Goal: Task Accomplishment & Management: Use online tool/utility

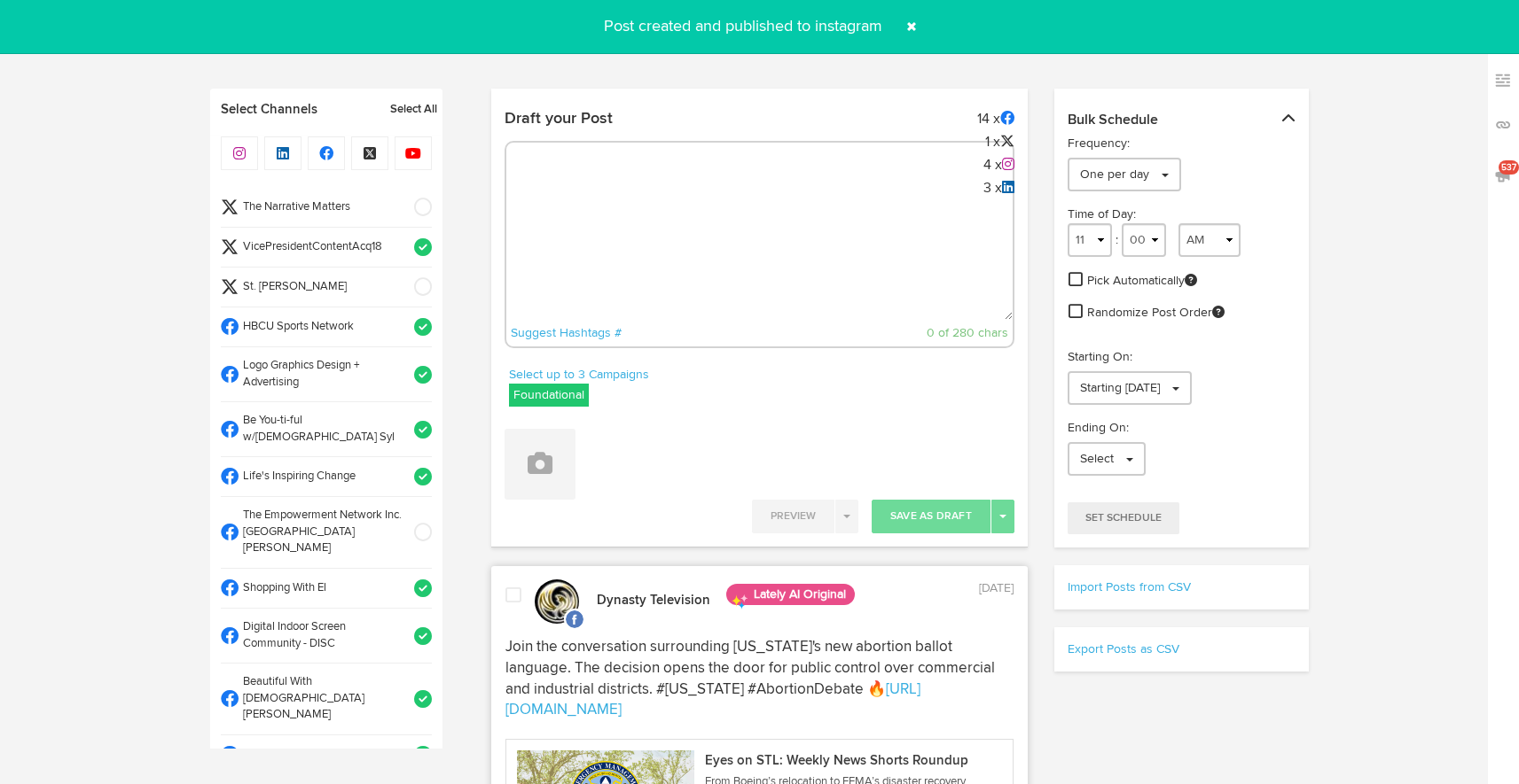
select select "9"
select select "41"
select select "11"
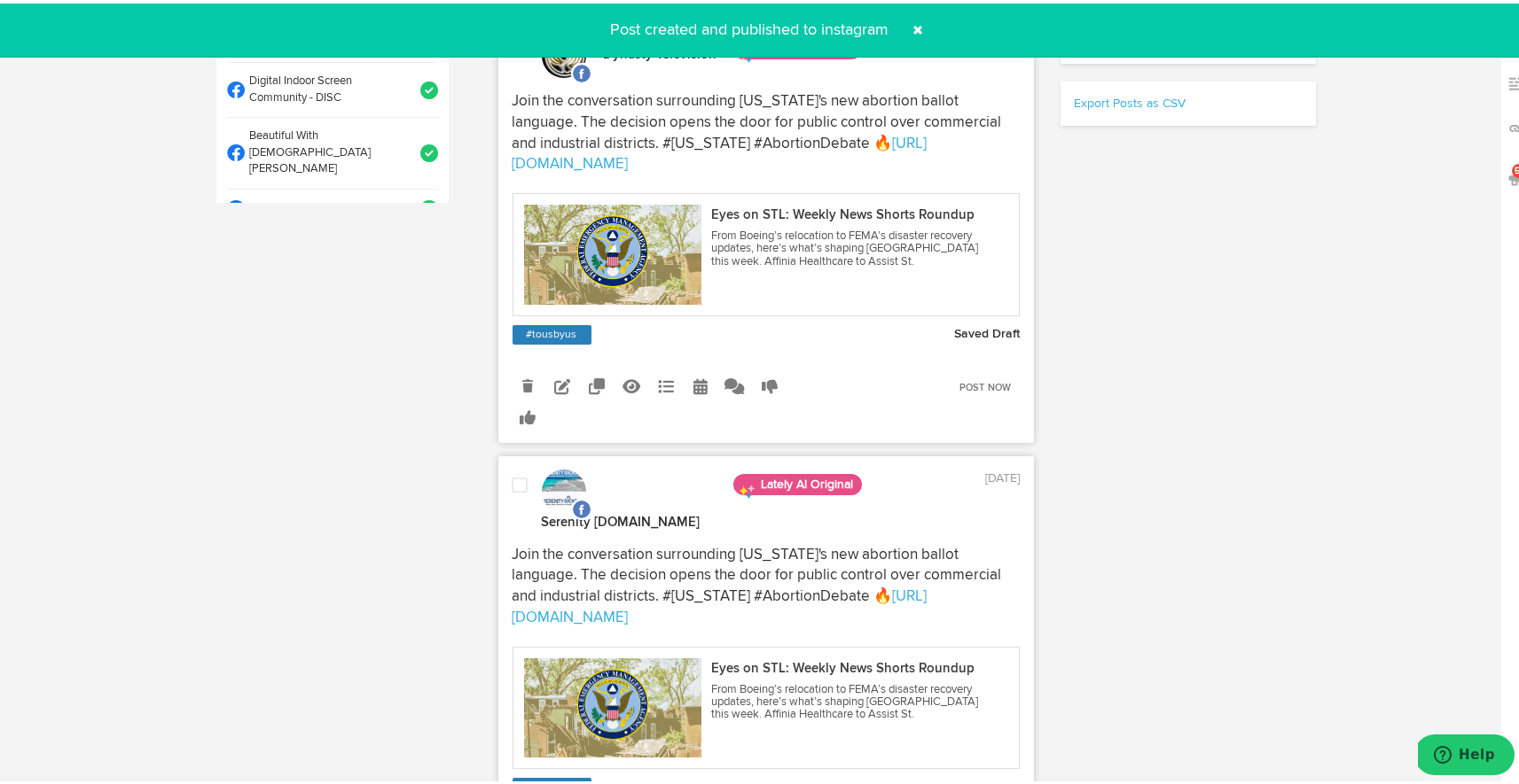
scroll to position [623, 0]
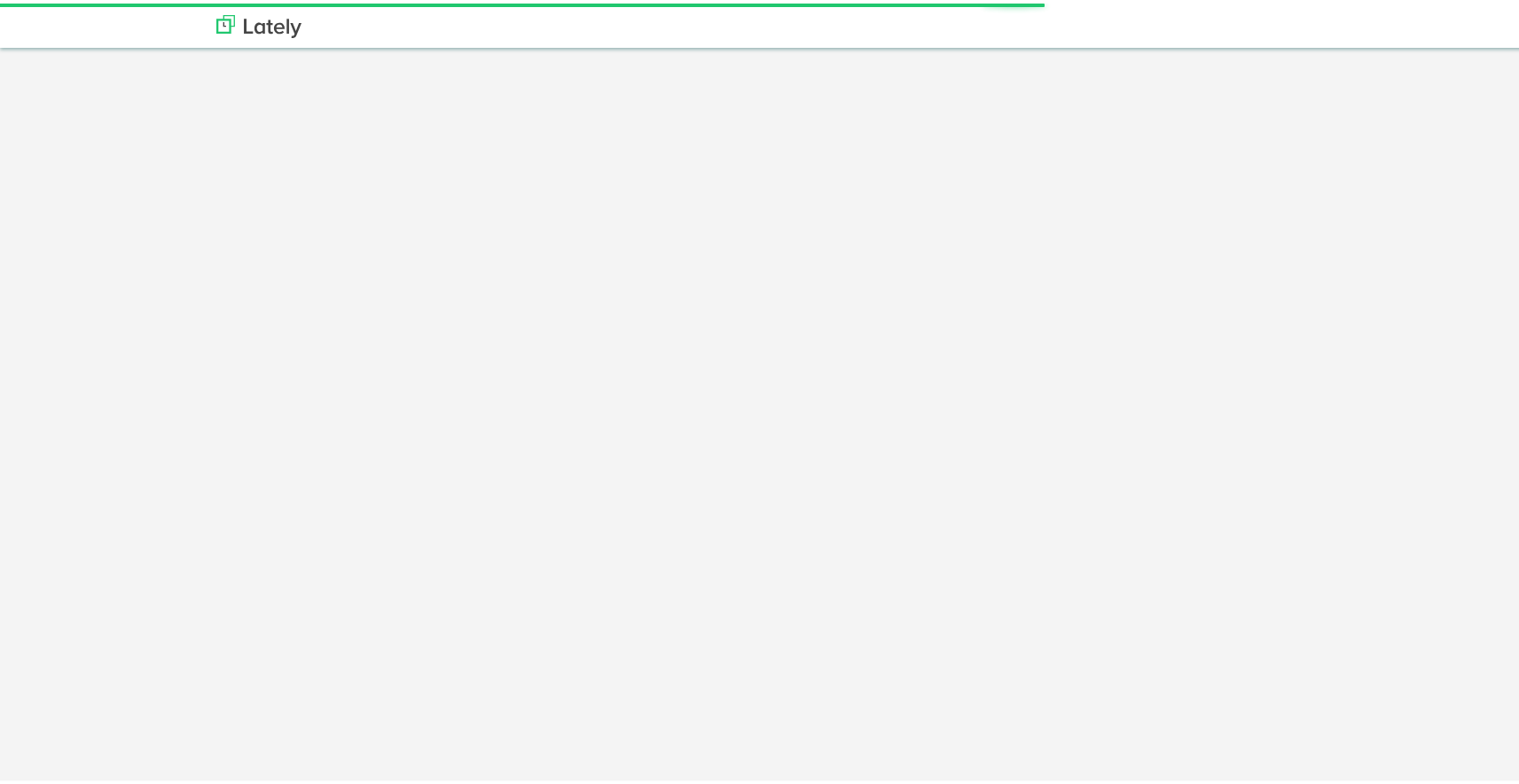
scroll to position [809, 0]
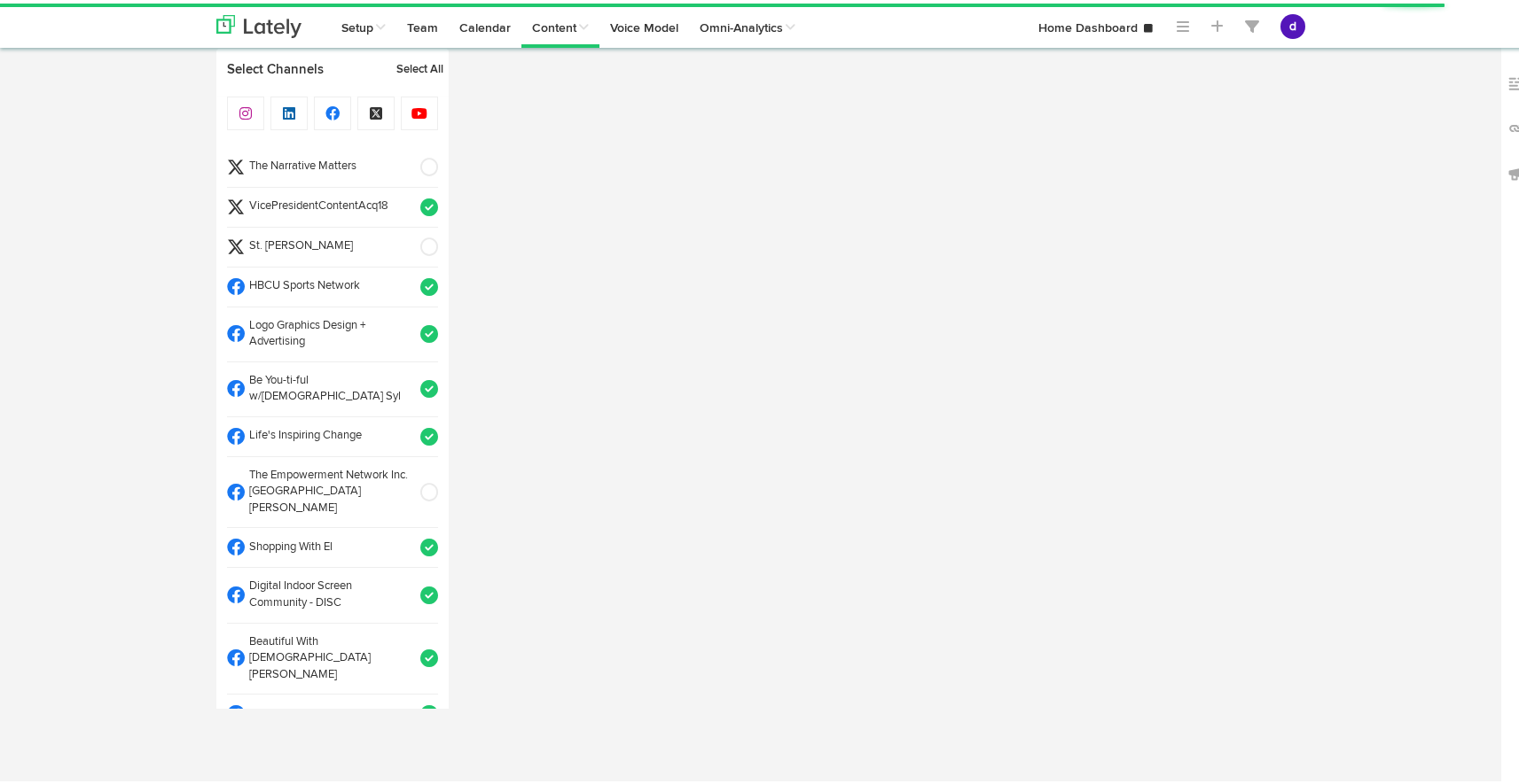
radio input "true"
select select "6"
select select "59"
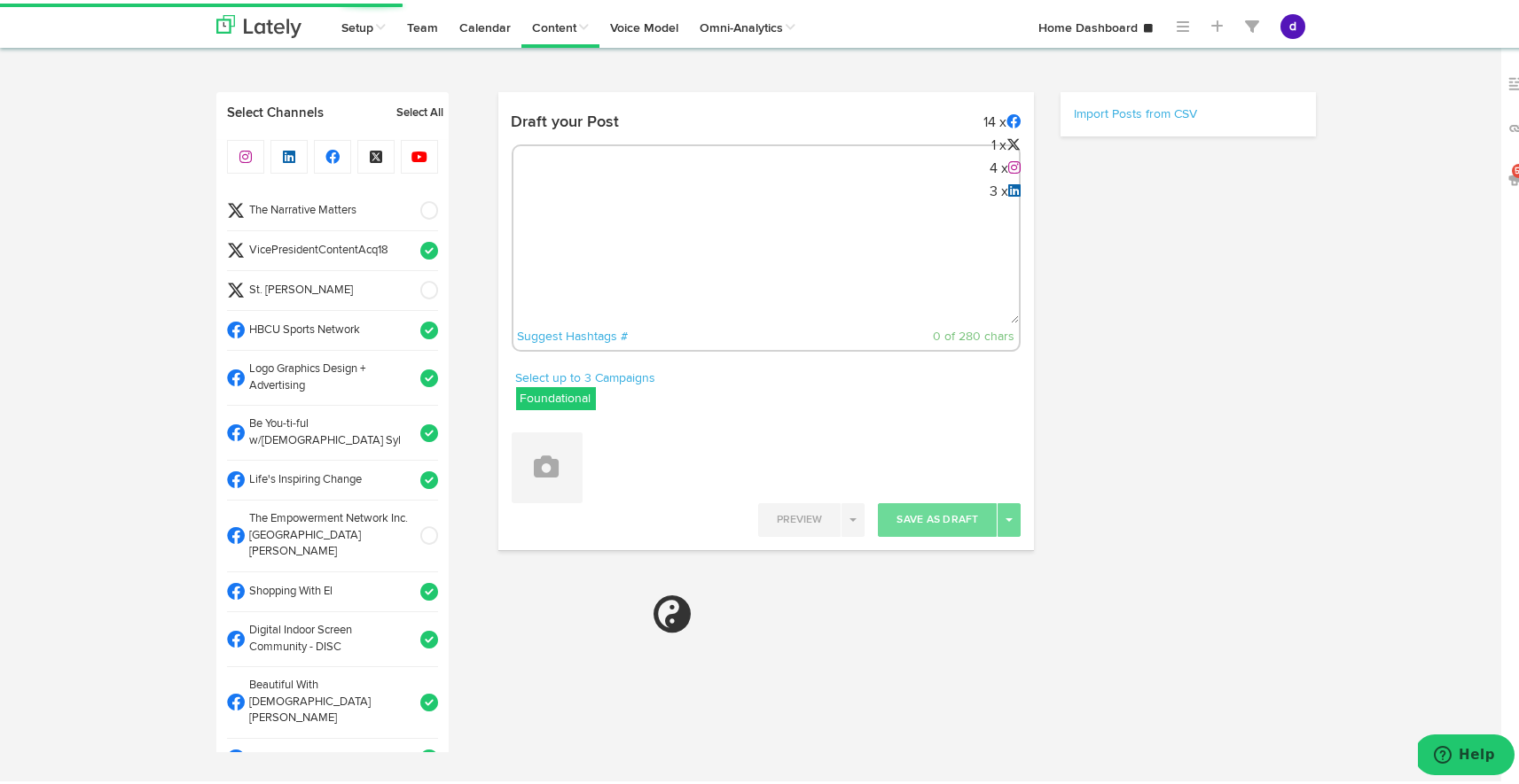
click at [798, 193] on div "Suggest Hashtags # 0 of 280 chars" at bounding box center [767, 245] width 510 height 207
click at [775, 227] on textarea at bounding box center [766, 261] width 506 height 117
paste textarea "ARGUS News. Now. E News October 3 Did you know over 500 families in St. Louis a…"
type textarea "ARGUS News. Now. E News October 3 Did you know over 500 families in St. Louis a…"
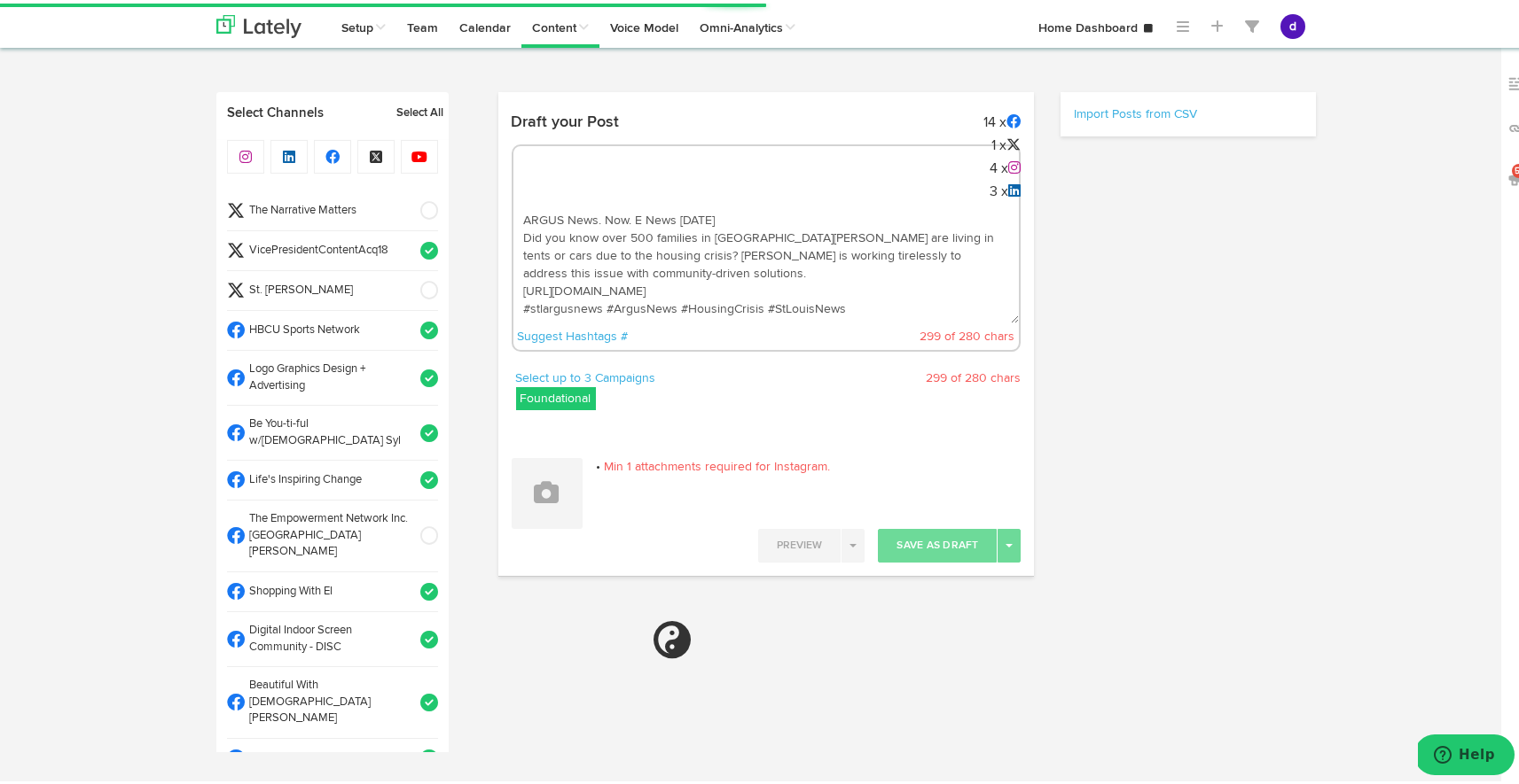
scroll to position [10, 0]
select select "11"
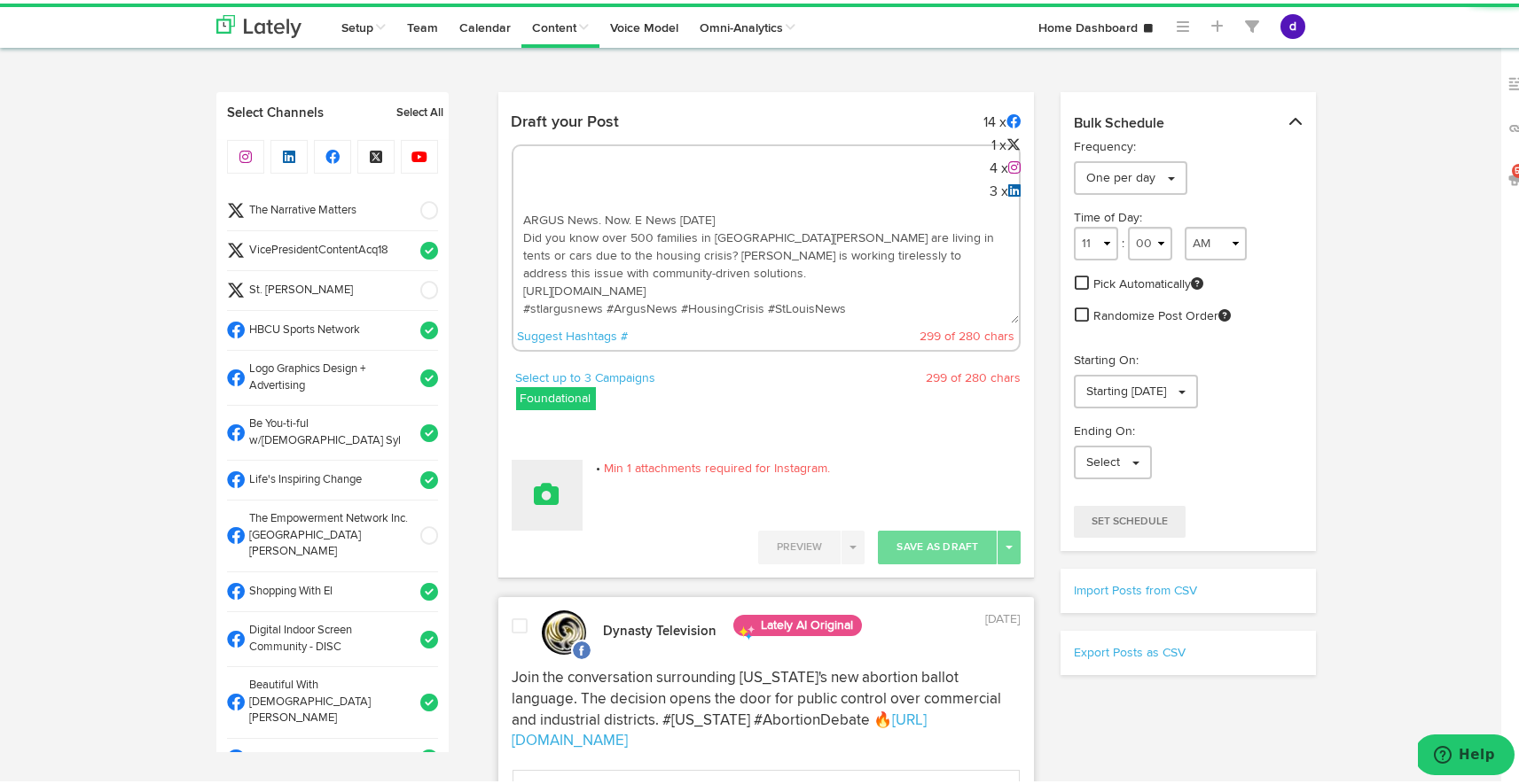
type textarea "ARGUS News. Now. E News October 3 Did you know over 500 families in St. Louis a…"
click at [555, 511] on button at bounding box center [547, 492] width 71 height 71
click at [567, 605] on link "Upload Images" at bounding box center [596, 607] width 168 height 29
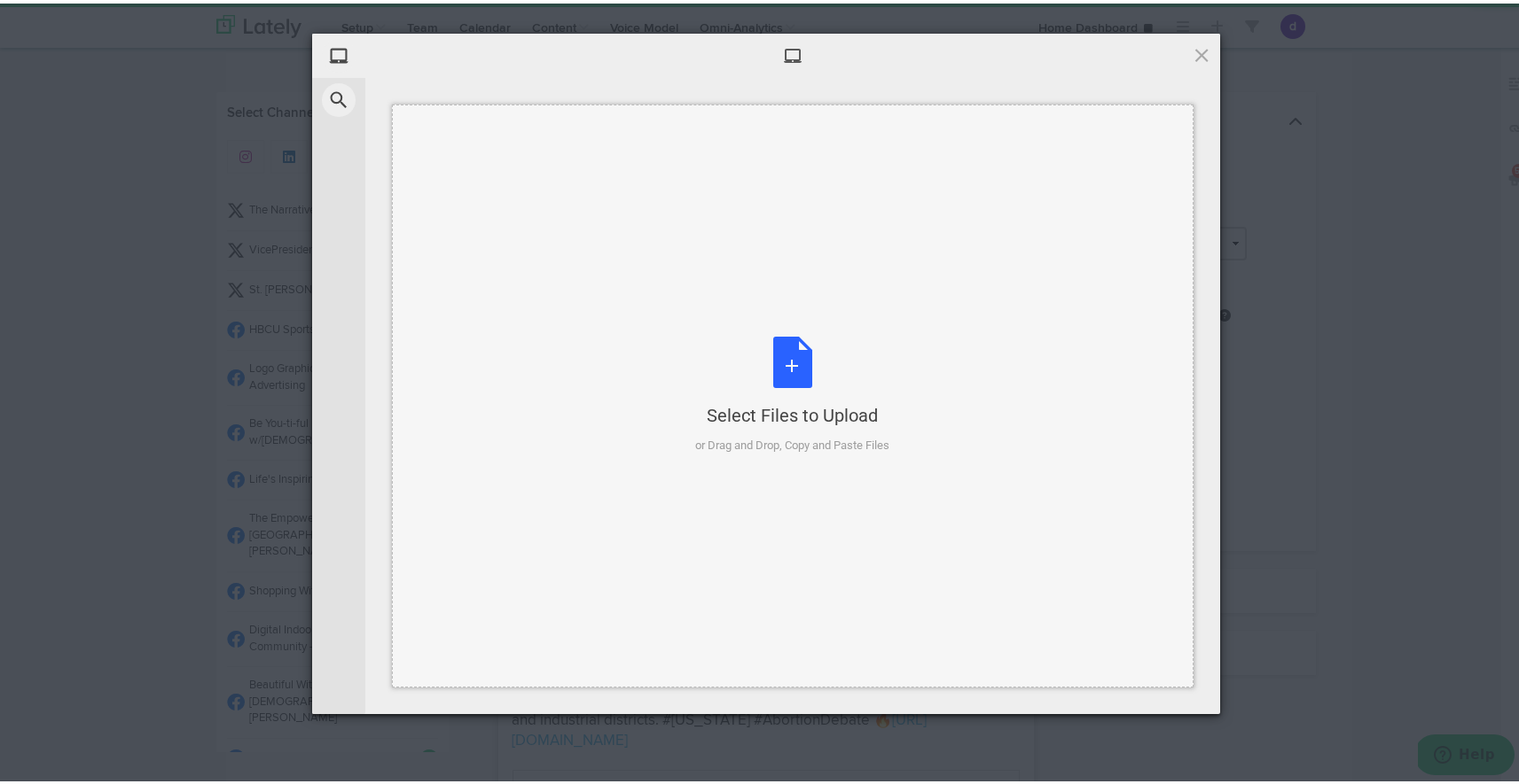
click at [794, 380] on div "Select Files to Upload or Drag and Drop, Copy and Paste Files" at bounding box center [793, 392] width 194 height 118
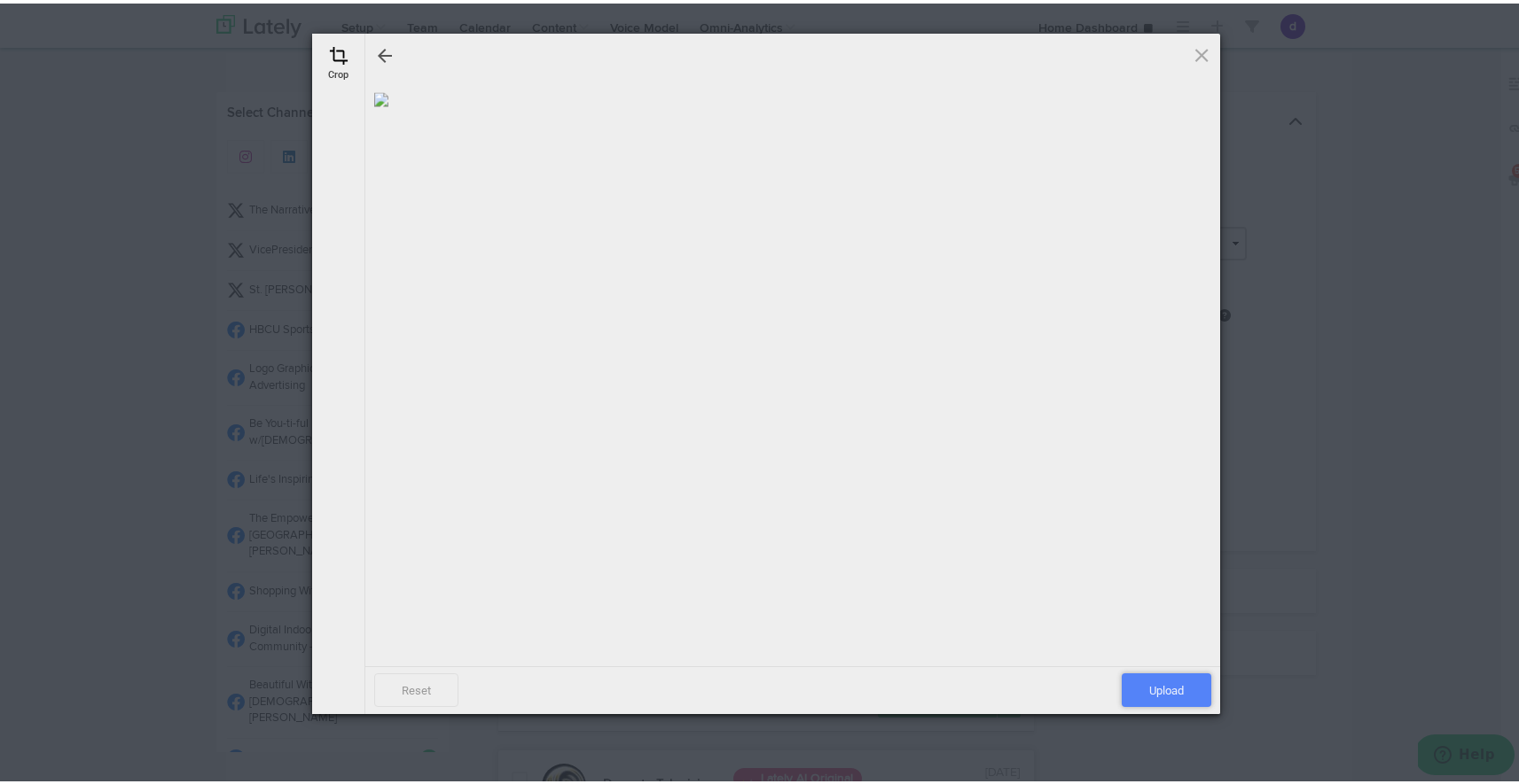
click at [1135, 692] on span "Upload" at bounding box center [1166, 686] width 89 height 33
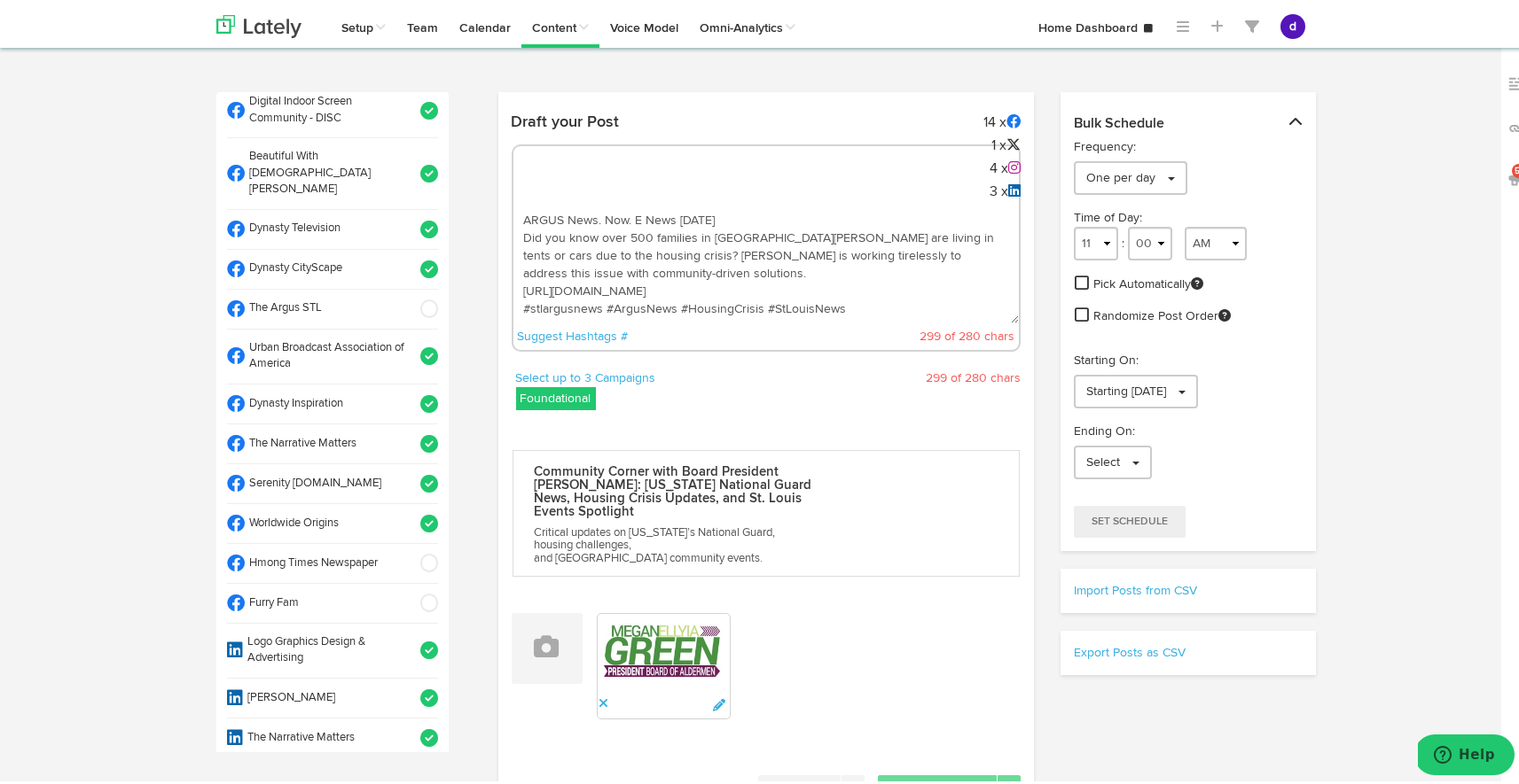
scroll to position [532, 0]
click at [408, 509] on span at bounding box center [423, 518] width 30 height 18
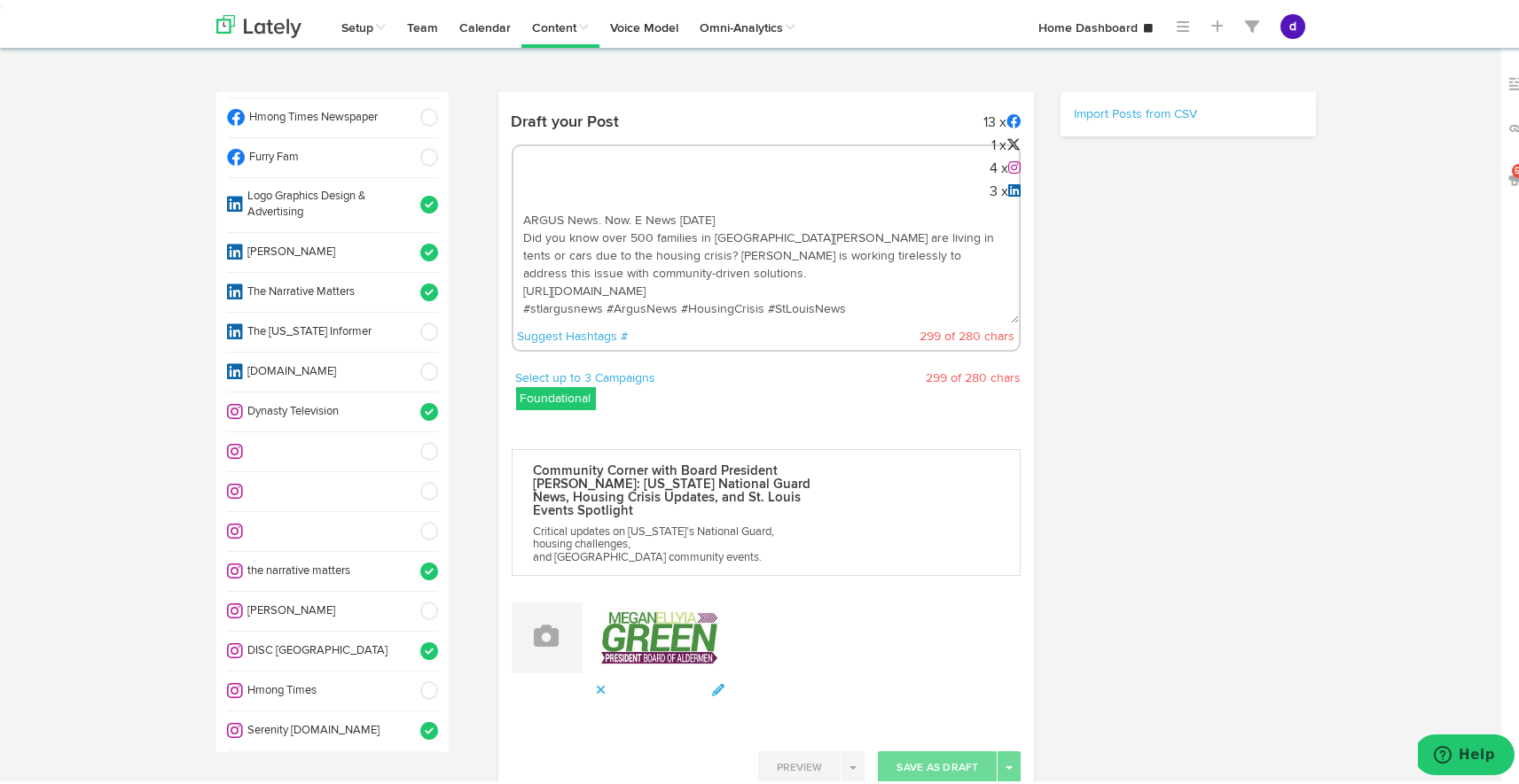
scroll to position [986, 0]
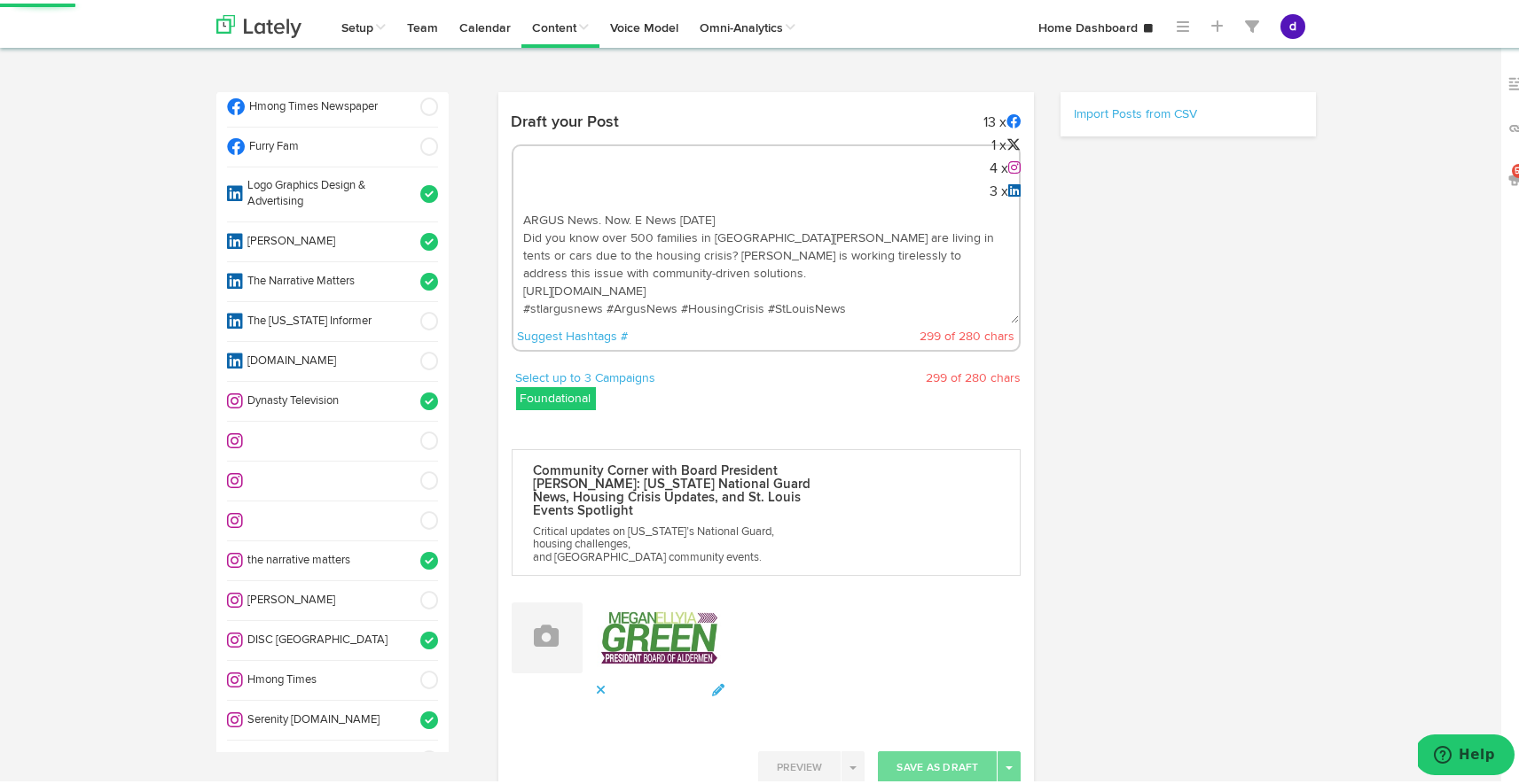
select select "11"
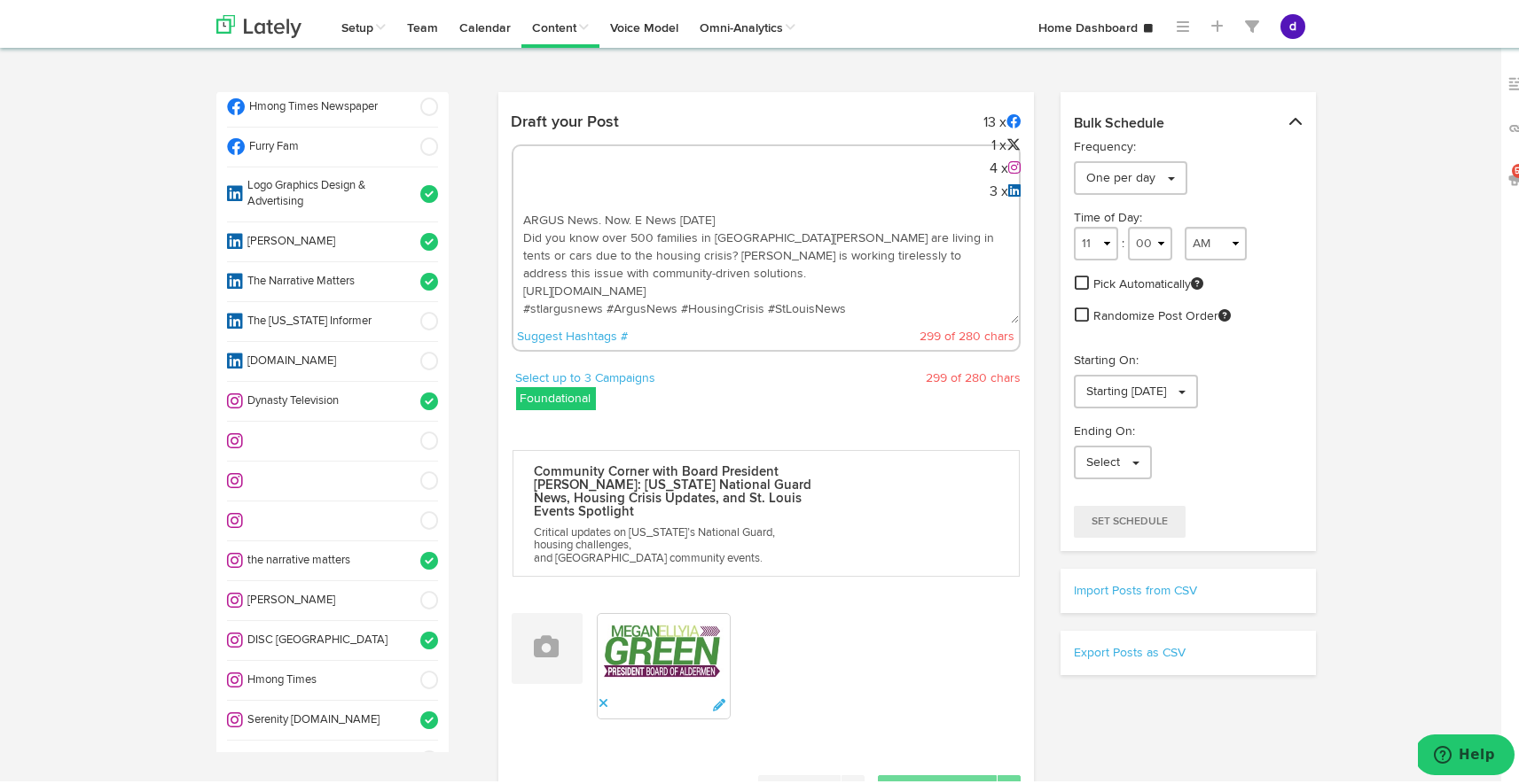
scroll to position [0, 0]
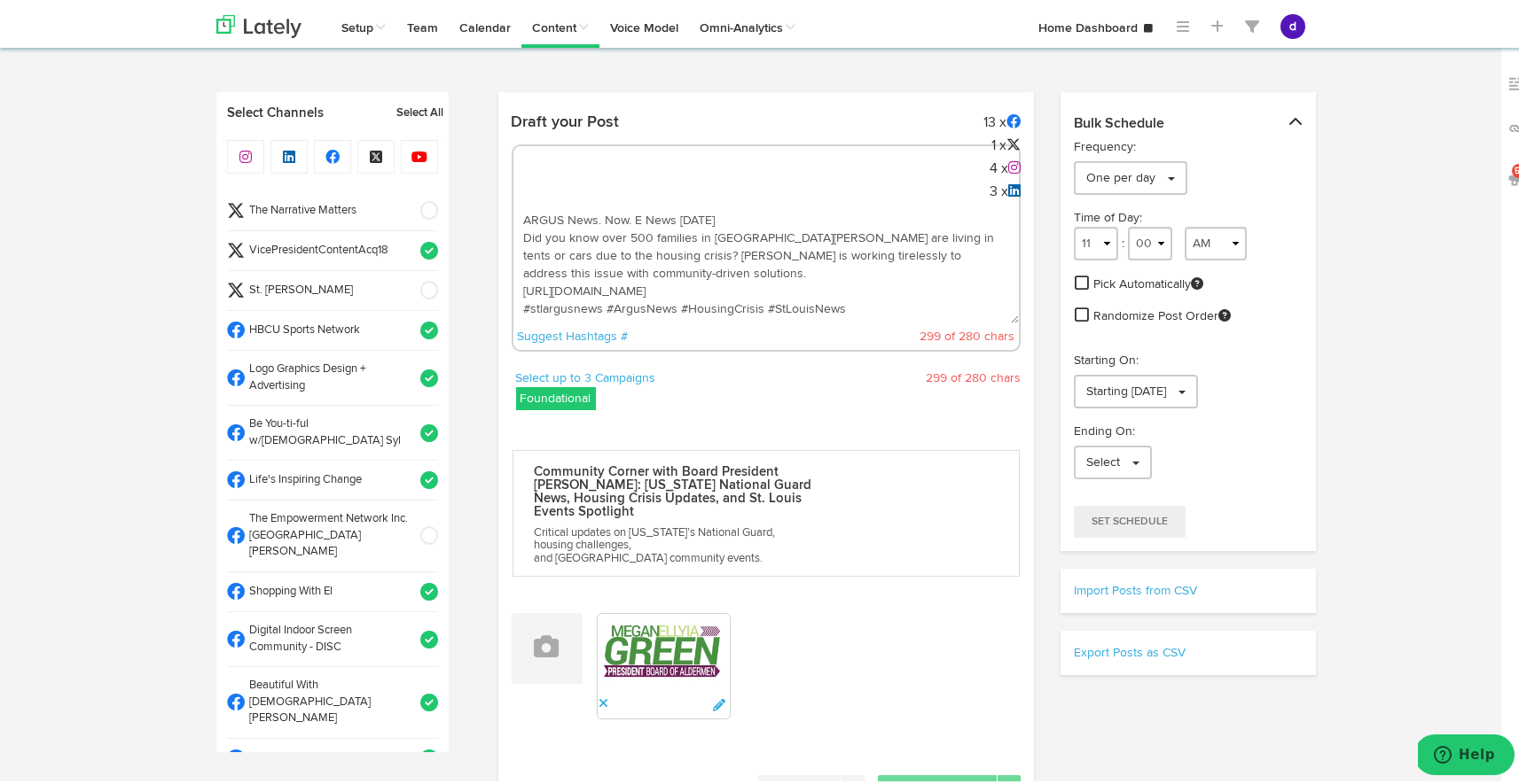
click at [410, 236] on li "VicePresidentContentAcq18" at bounding box center [332, 247] width 211 height 40
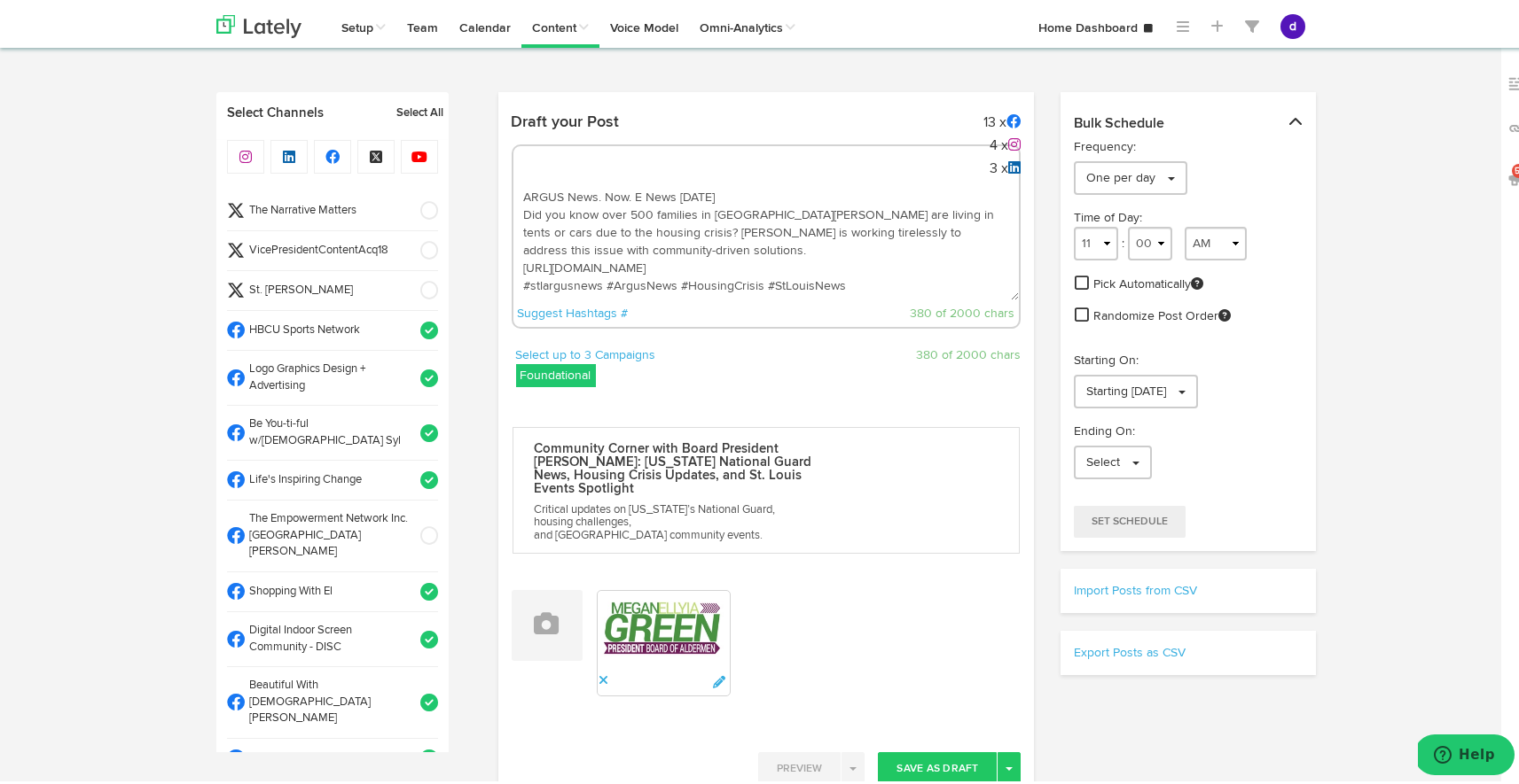
click at [409, 246] on span at bounding box center [423, 247] width 30 height 18
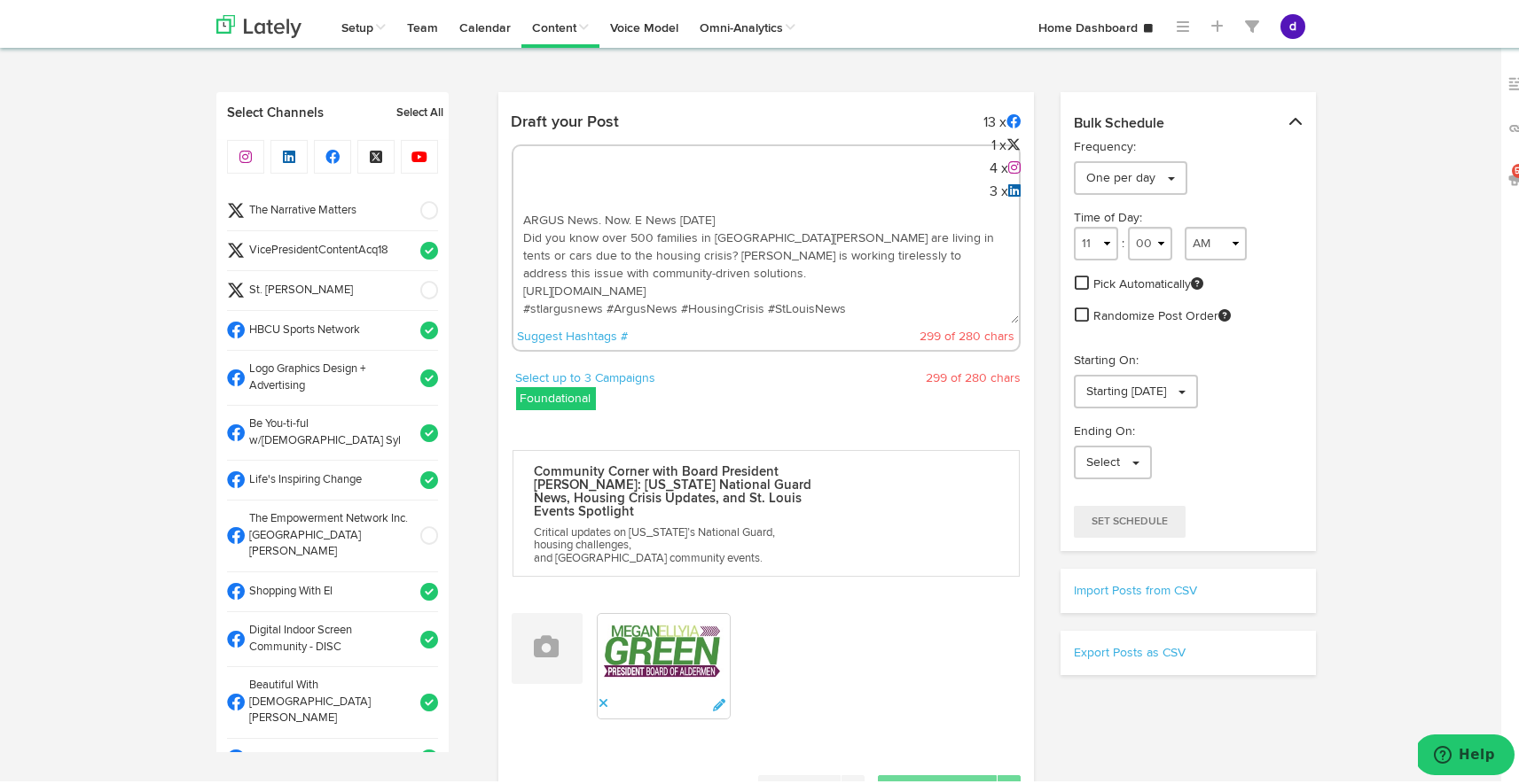
click at [409, 245] on span at bounding box center [423, 247] width 30 height 18
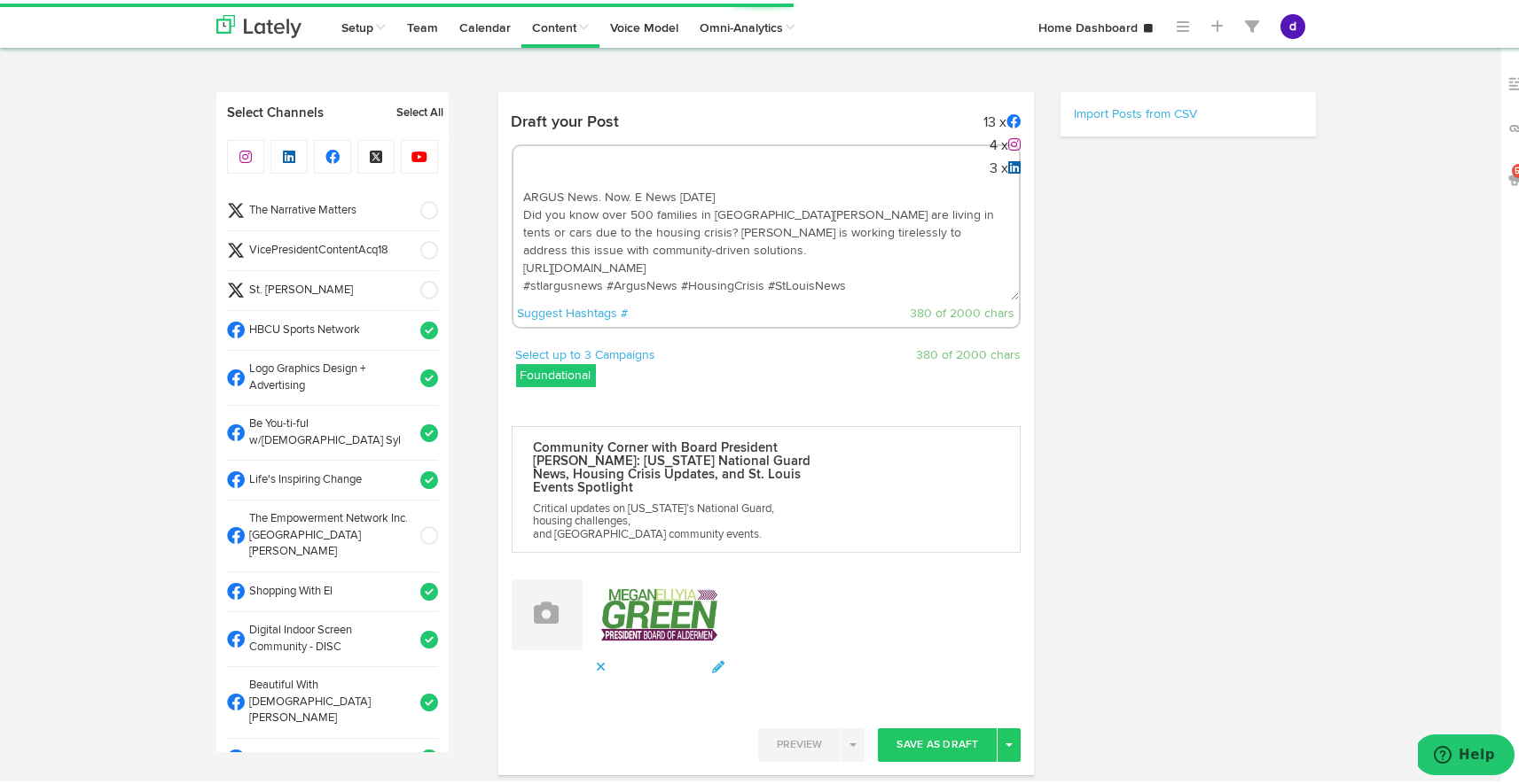
select select "11"
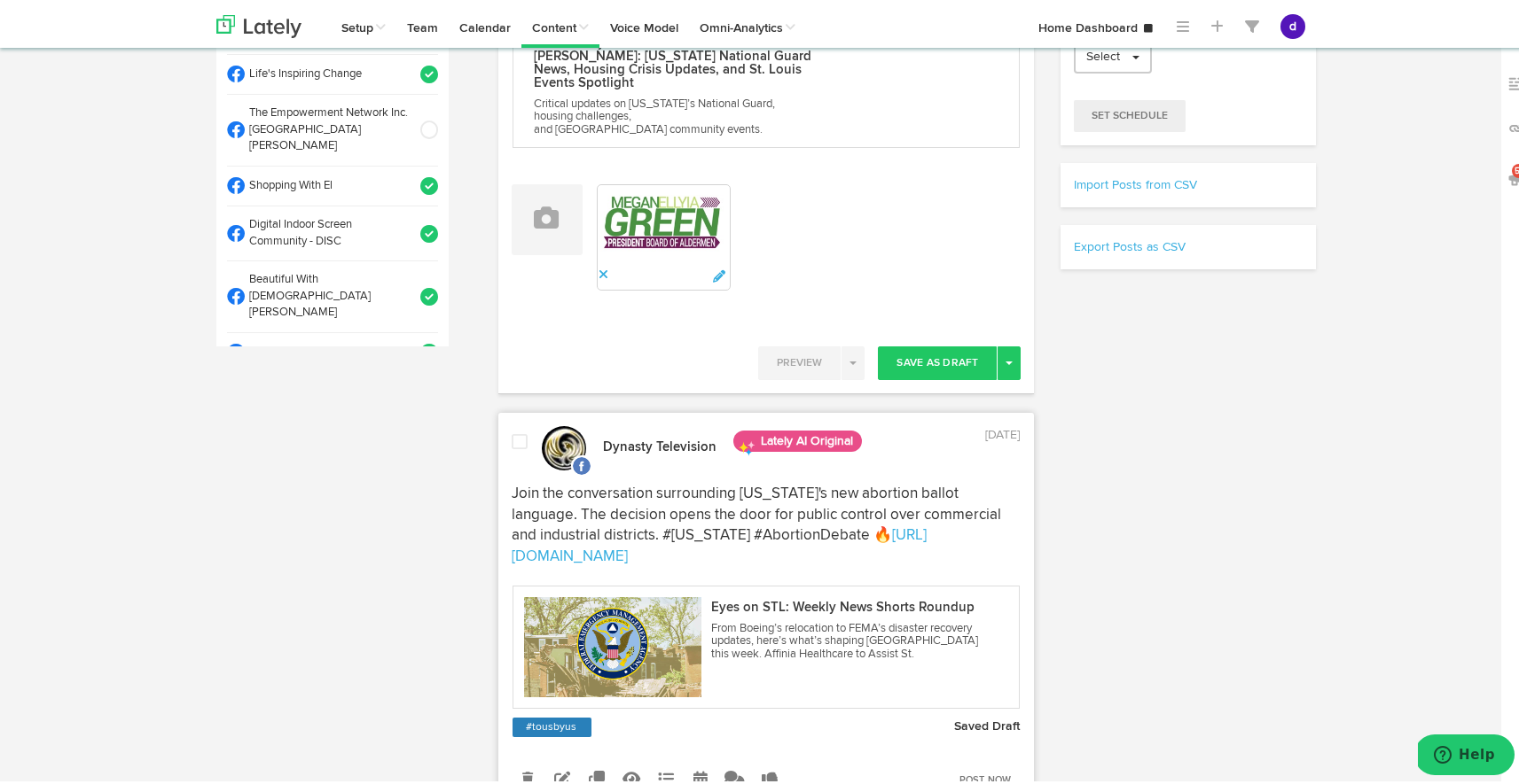
scroll to position [319, 0]
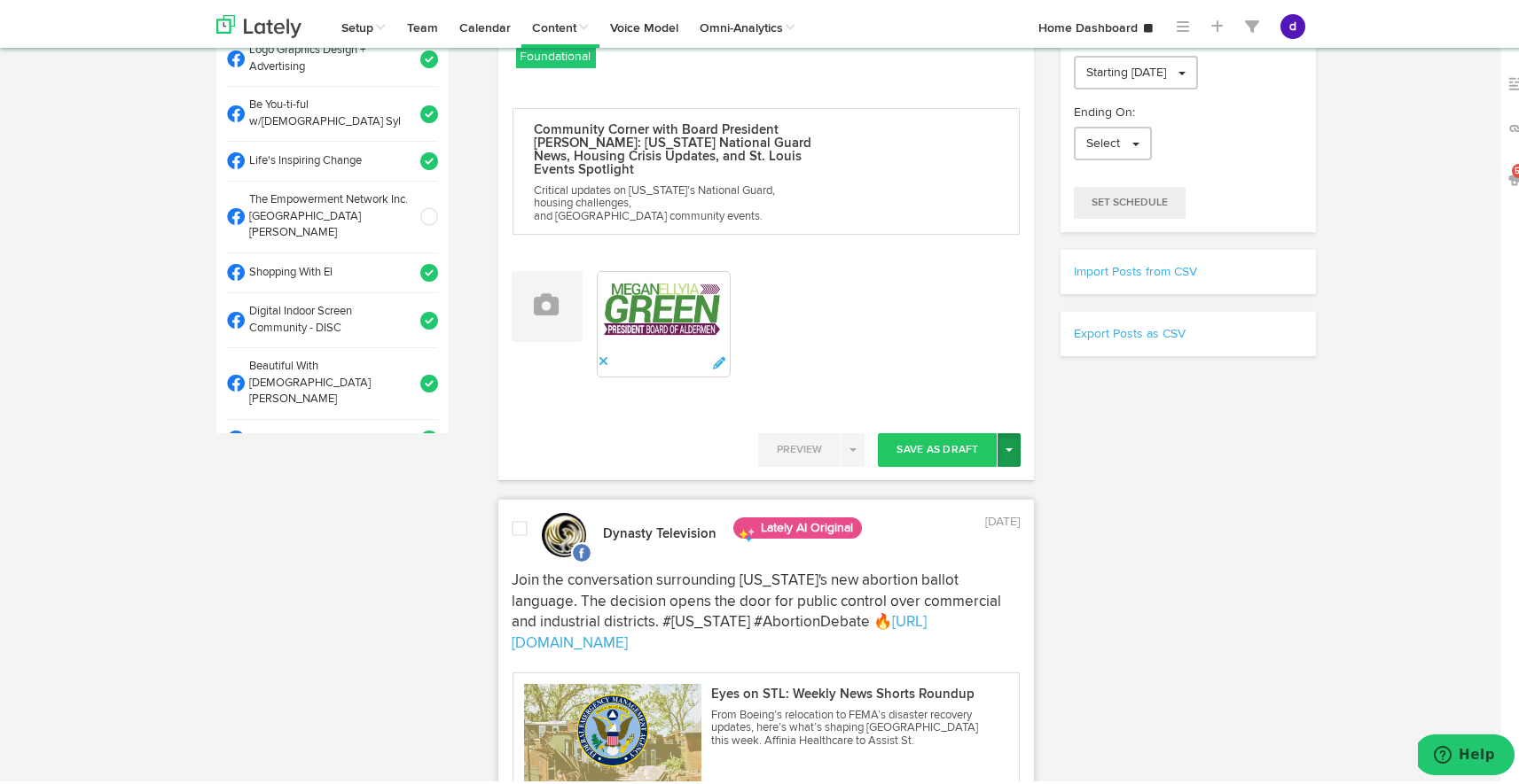
click at [997, 432] on button "Toggle Dropdown" at bounding box center [1009, 446] width 23 height 33
click at [942, 585] on link "Post Now" at bounding box center [947, 598] width 146 height 29
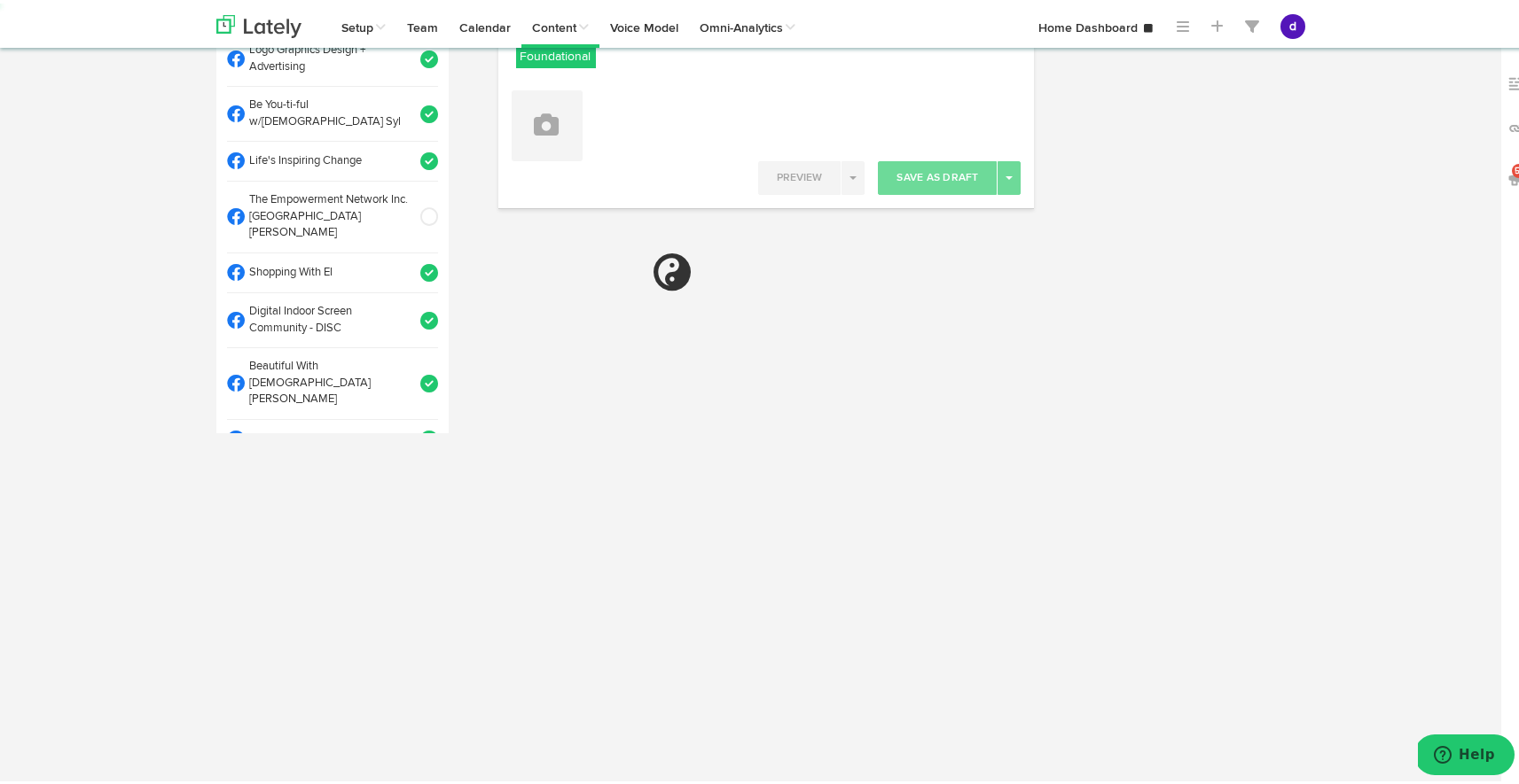
scroll to position [0, 0]
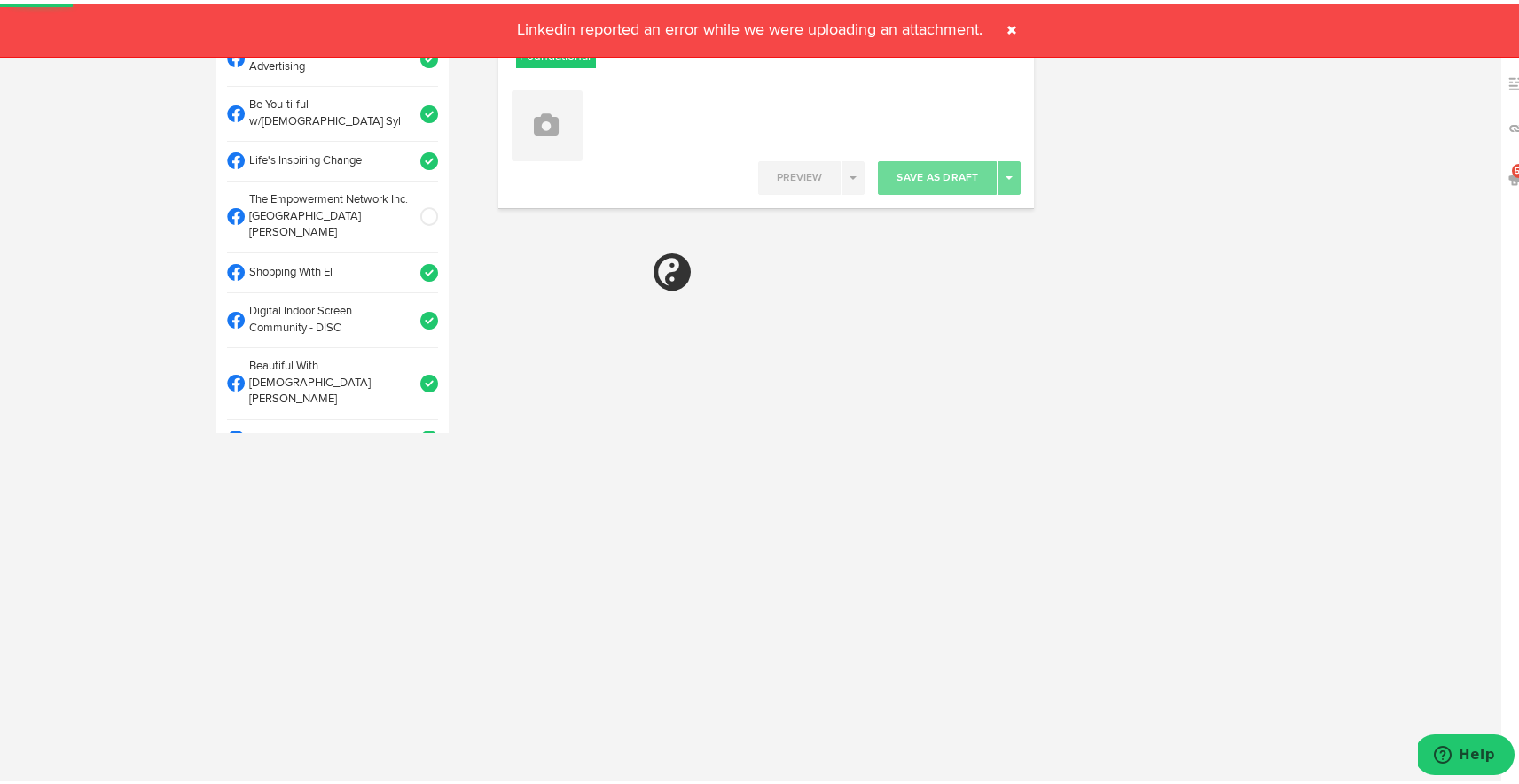
select select "11"
